Goal: Information Seeking & Learning: Learn about a topic

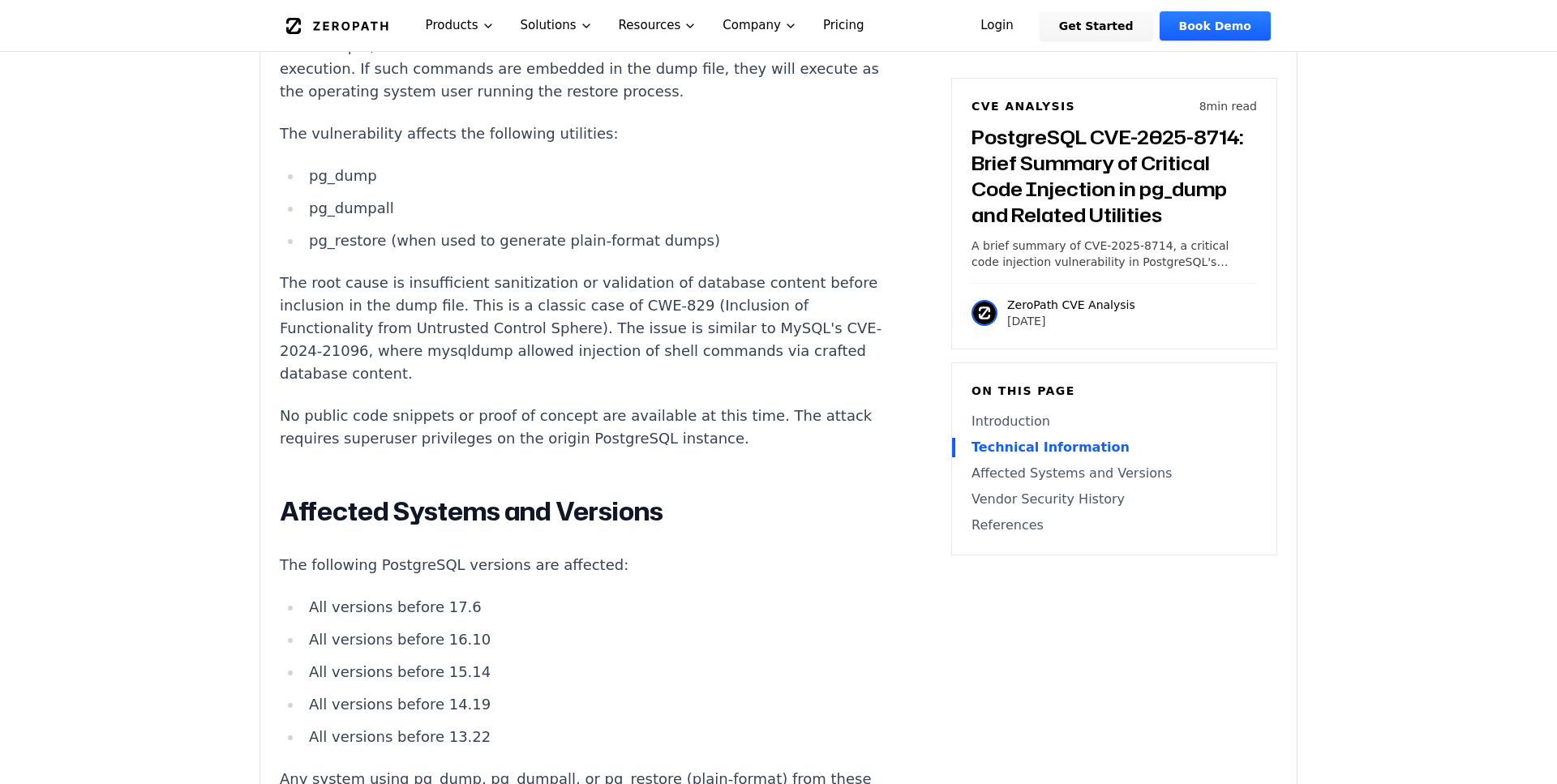
scroll to position [1818, 0]
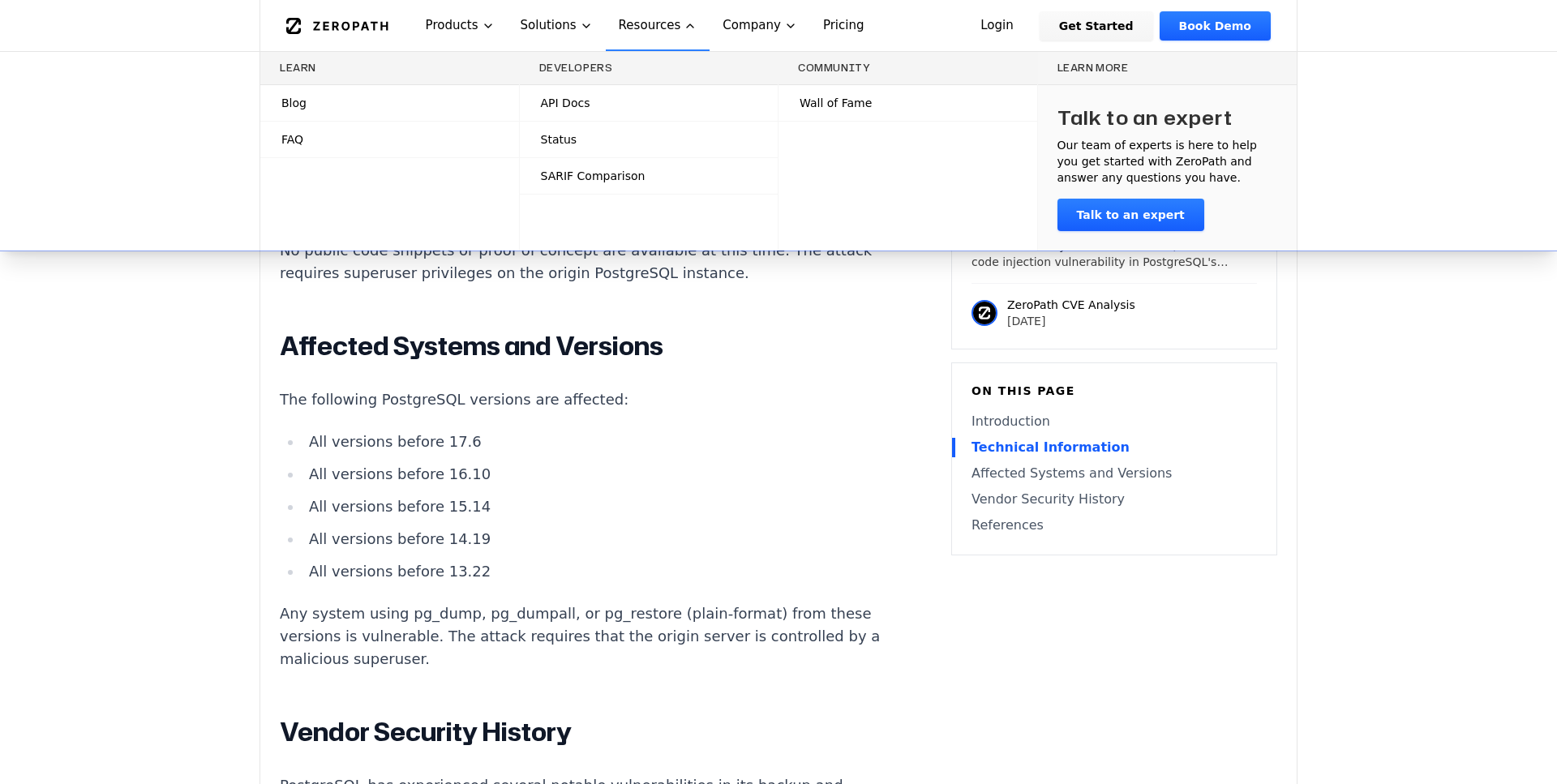
click at [242, 414] on main "How ZeroPath Works Learn the technical details of how ZeroPath works under the …" at bounding box center [778, 538] width 1557 height 4713
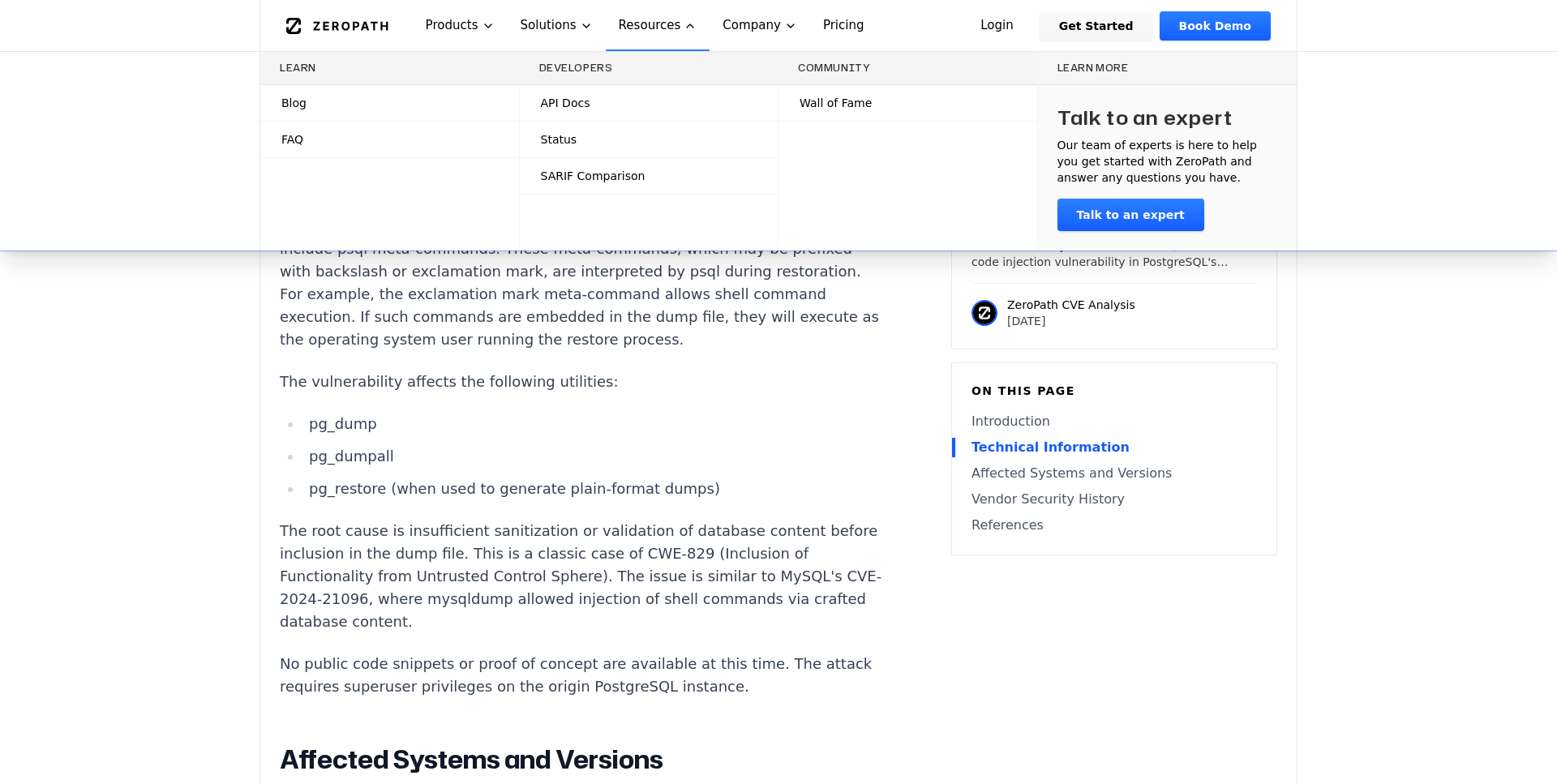
scroll to position [1488, 0]
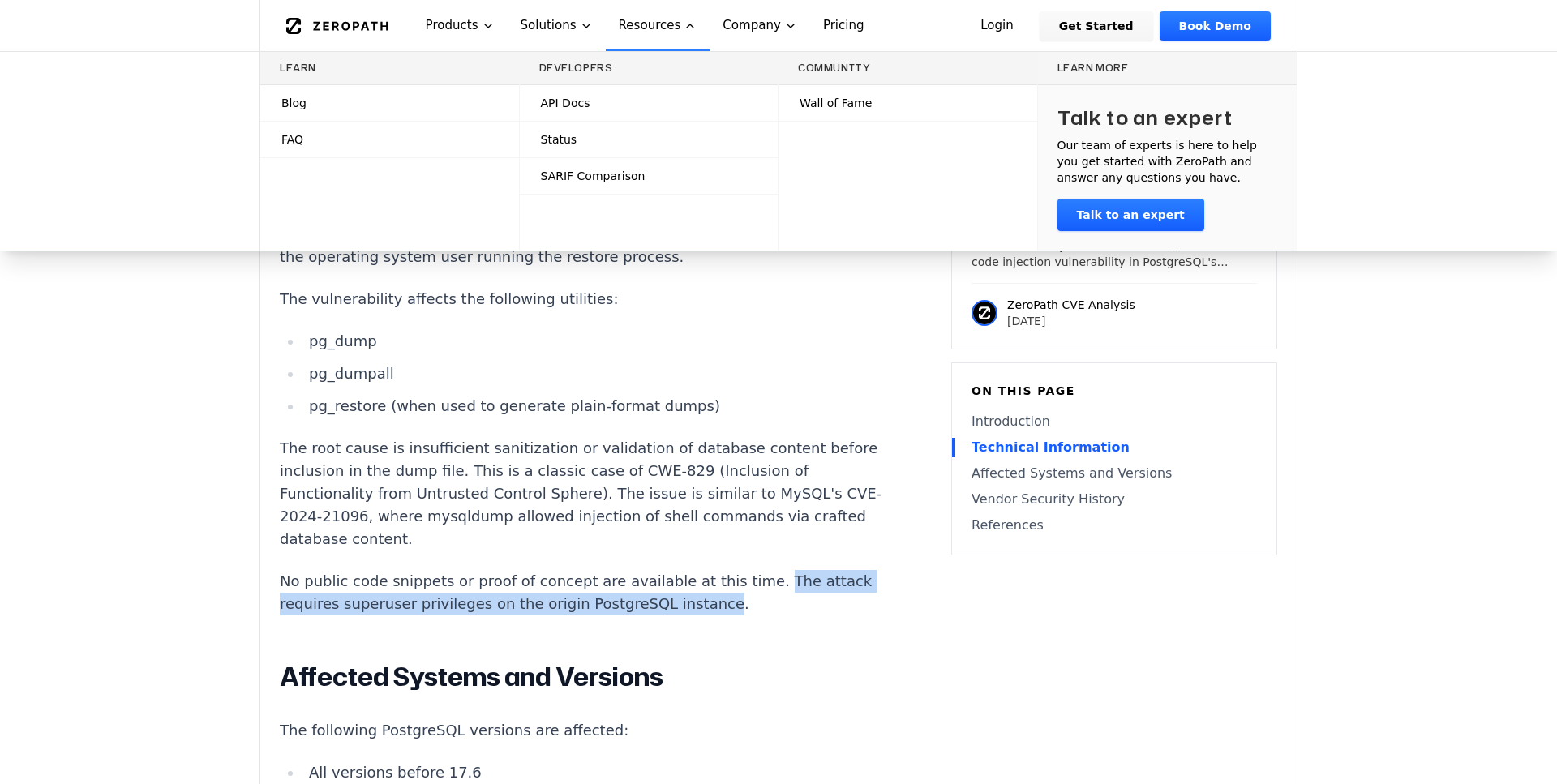
drag, startPoint x: 732, startPoint y: 536, endPoint x: 725, endPoint y: 562, distance: 26.9
click at [725, 569] on p "No public code snippets or proof of concept are available at this time. The att…" at bounding box center [582, 592] width 604 height 46
copy p "The attack requires superuser privileges on the origin PostgreSQL instance"
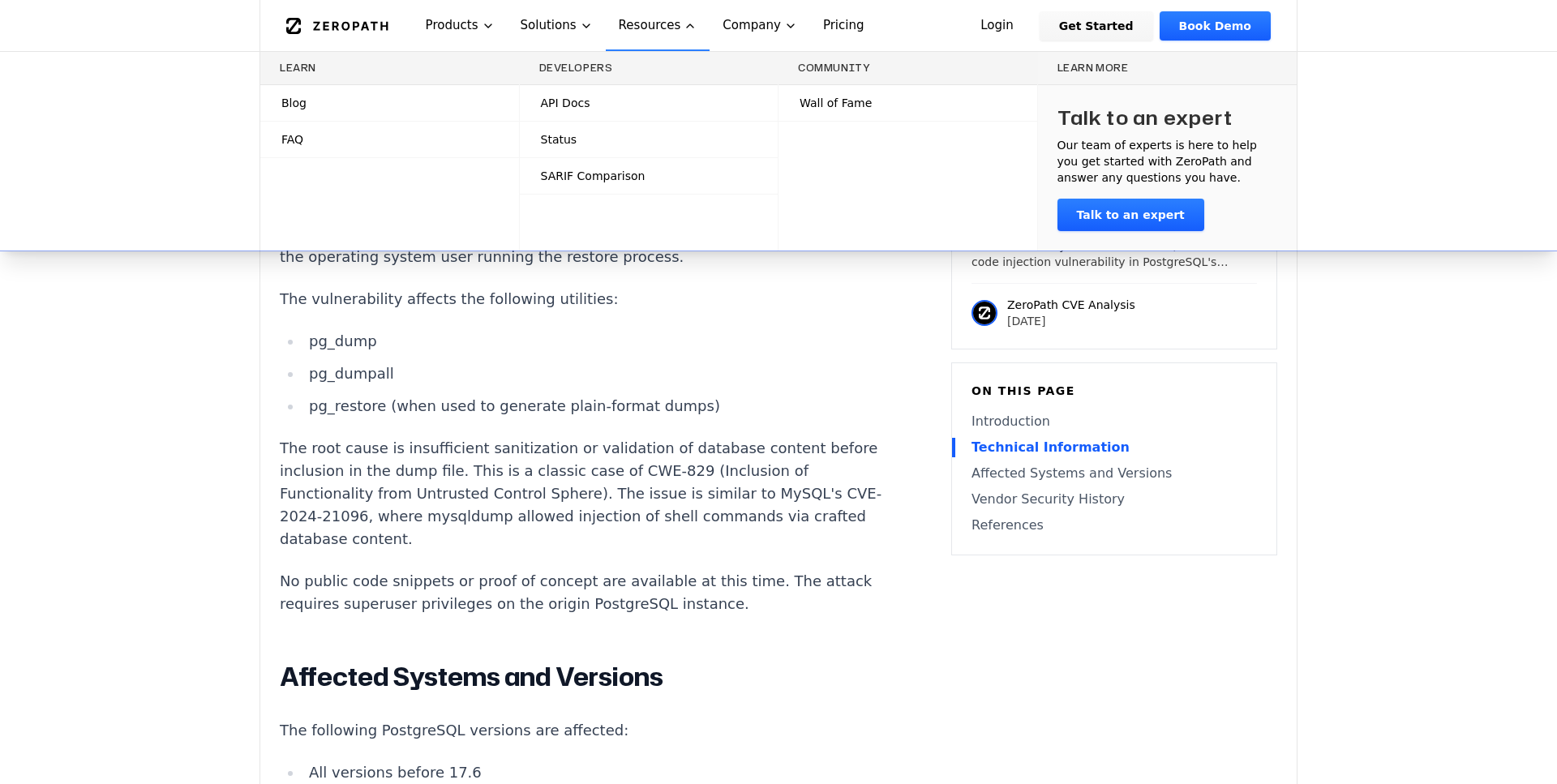
click at [982, 674] on div "Experimental AI-Generated Content This CVE analysis is an experimental publicat…" at bounding box center [778, 355] width 1036 height 2665
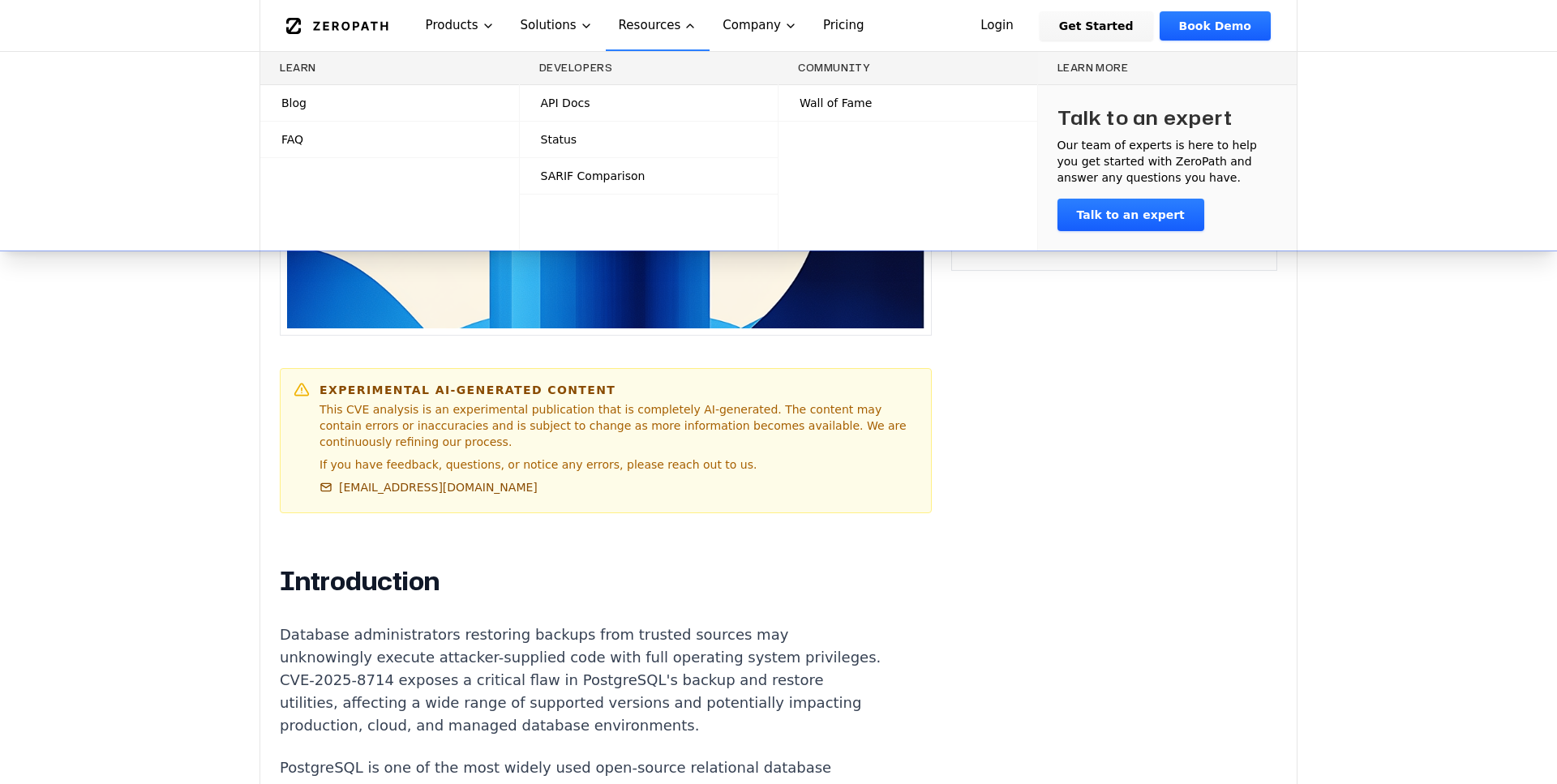
scroll to position [662, 0]
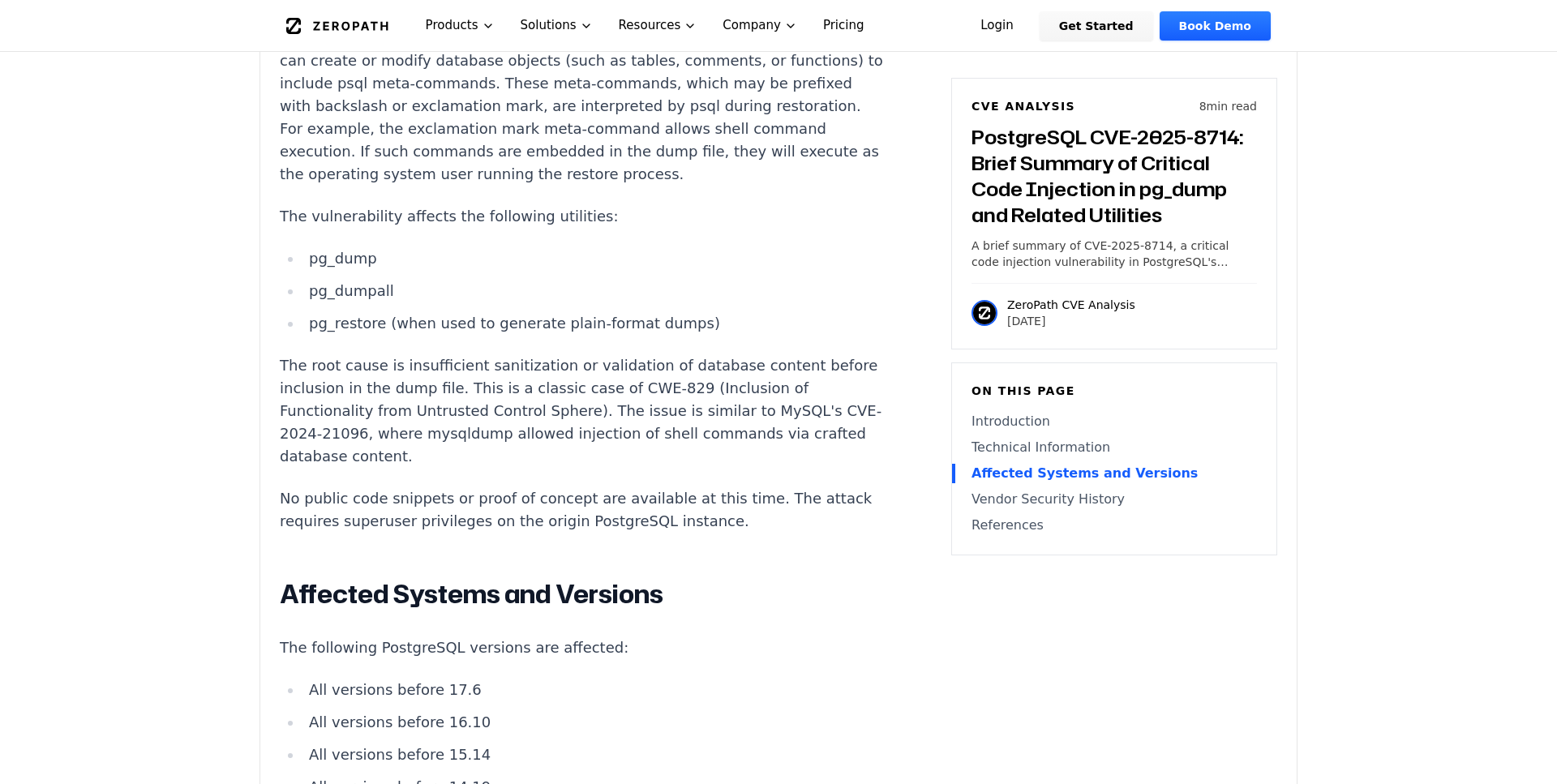
scroll to position [1322, 0]
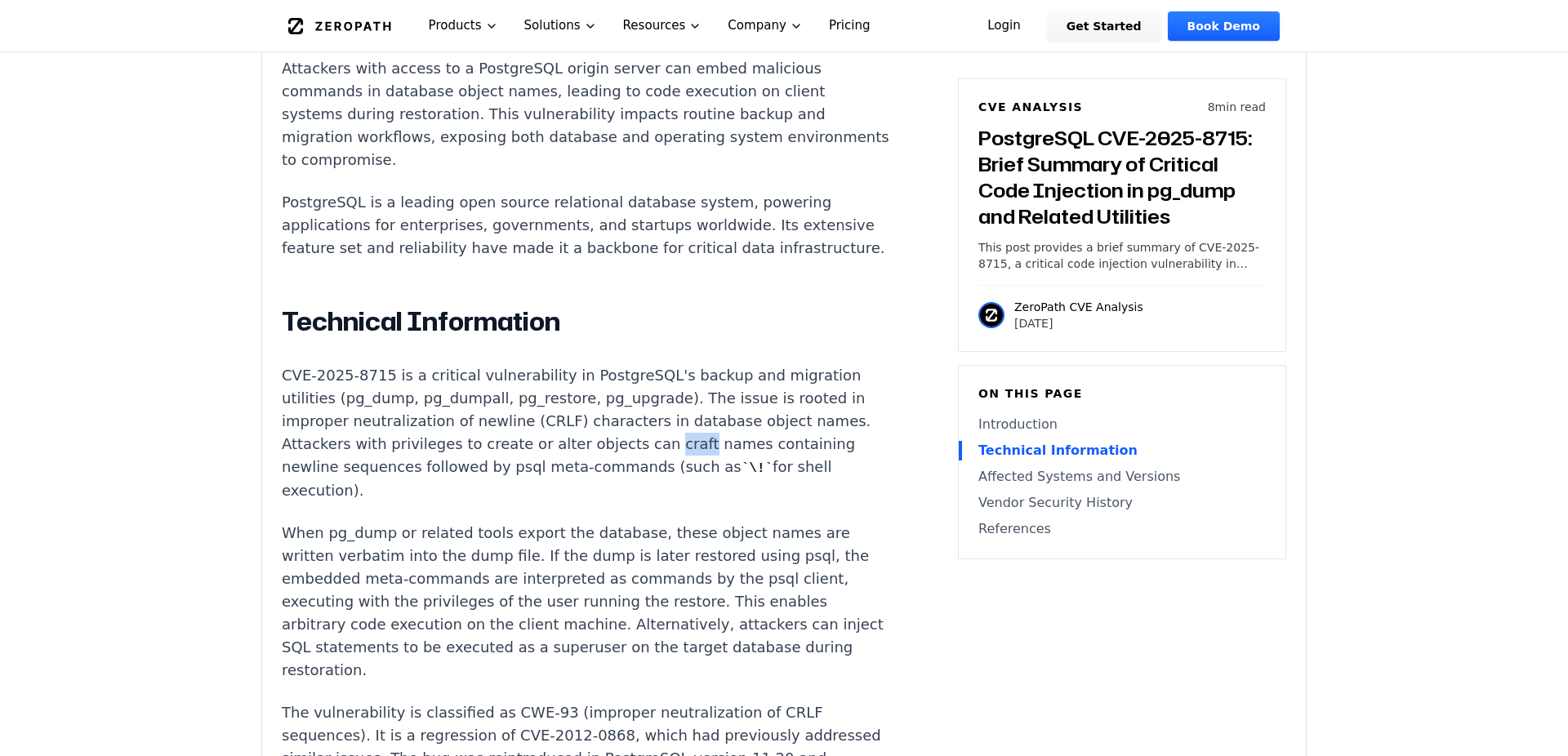
scroll to position [1154, 0]
click at [587, 425] on p "CVE-2025-8715 is a critical vulnerability in PostgreSQL's backup and migration …" at bounding box center [586, 433] width 608 height 138
